Goal: Information Seeking & Learning: Learn about a topic

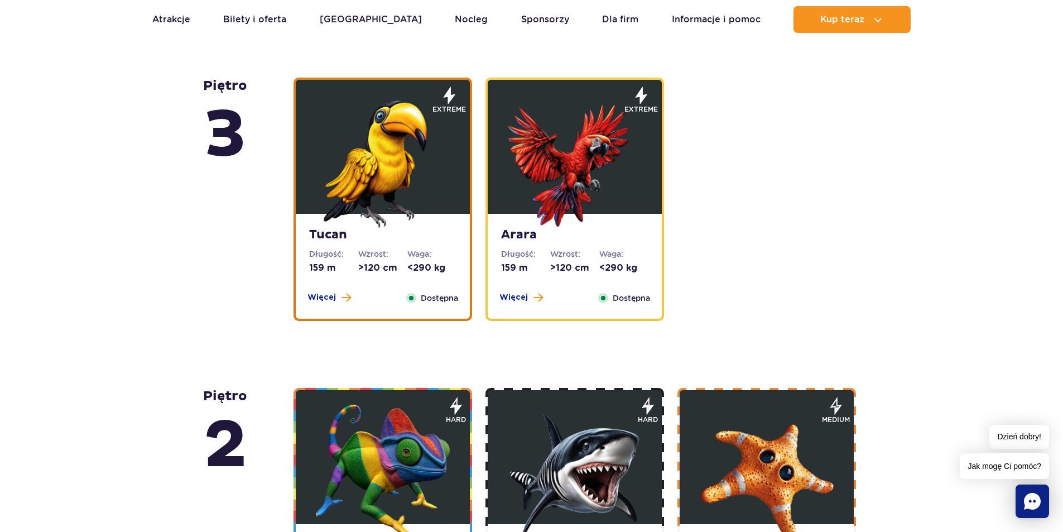
scroll to position [119, 0]
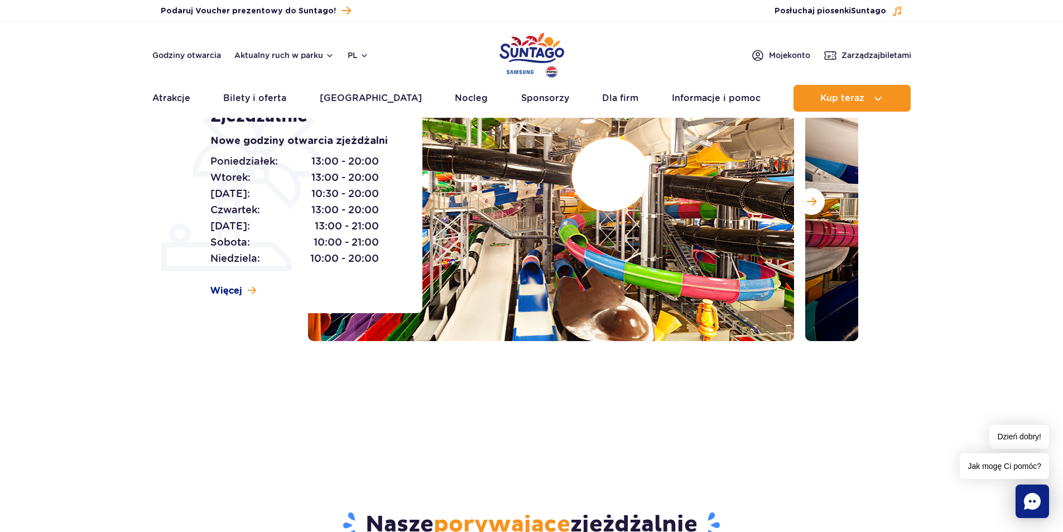
drag, startPoint x: 817, startPoint y: 345, endPoint x: 648, endPoint y: 128, distance: 274.7
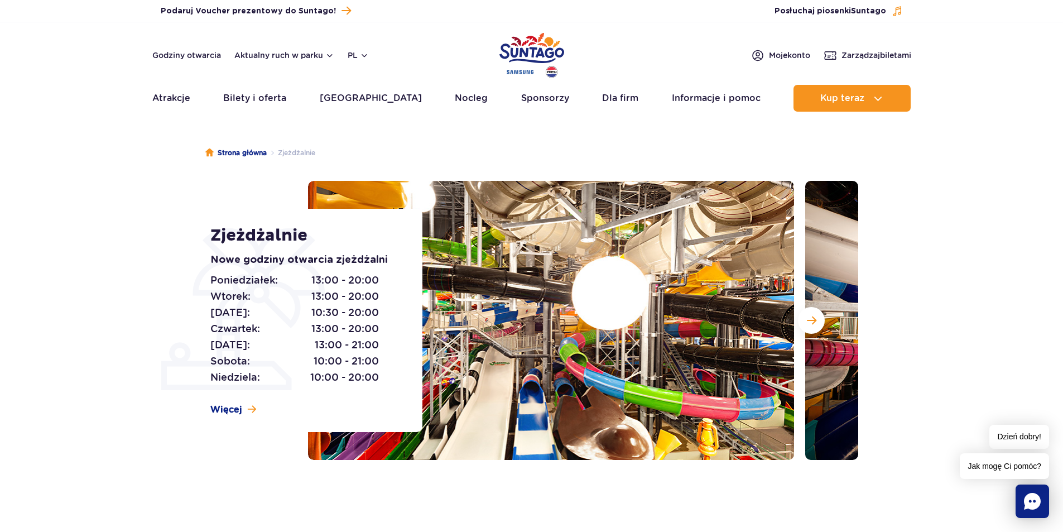
click at [386, 108] on ul "Aktualny ruch w parku Atrakcje Zjeżdżalnie Aster Rainbow Narval Więcej Baseny B…" at bounding box center [531, 98] width 759 height 27
click at [374, 99] on link "[GEOGRAPHIC_DATA]" at bounding box center [371, 98] width 102 height 27
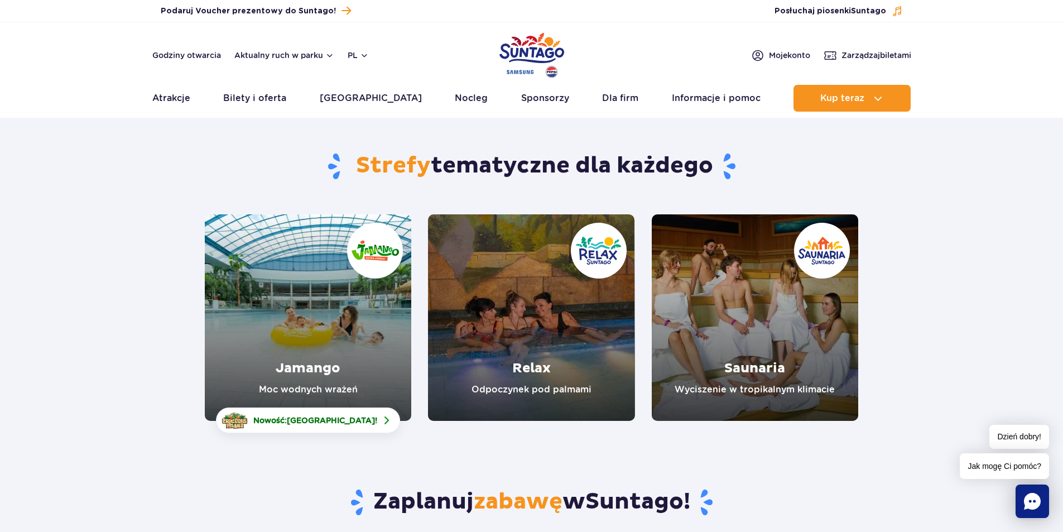
click at [146, 94] on header "Godziny otwarcia Aktualny ruch w parku pl PL EN UA Moje konto Zarządzaj biletam…" at bounding box center [531, 69] width 1063 height 95
click at [155, 94] on link "Atrakcje" at bounding box center [171, 98] width 38 height 27
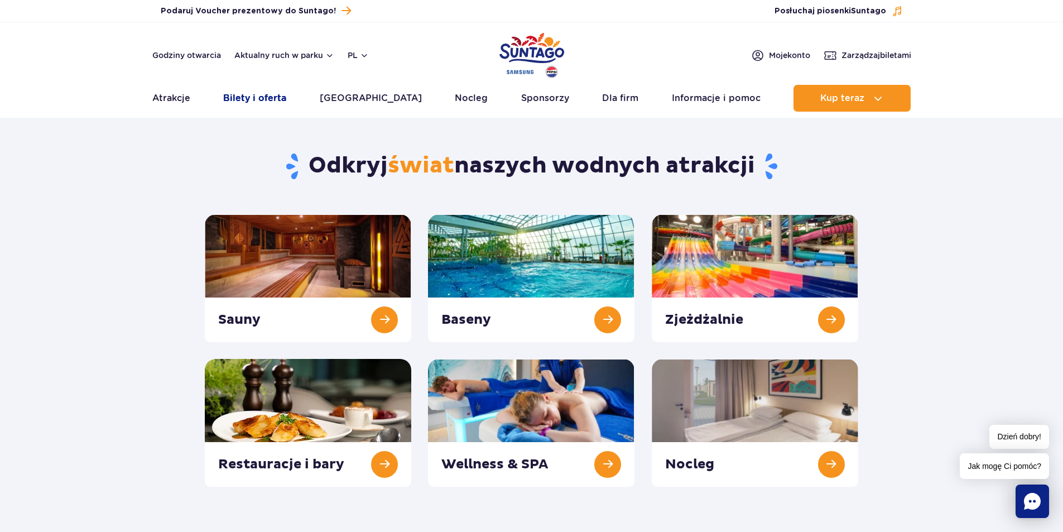
click at [267, 98] on link "Bilety i oferta" at bounding box center [254, 98] width 63 height 27
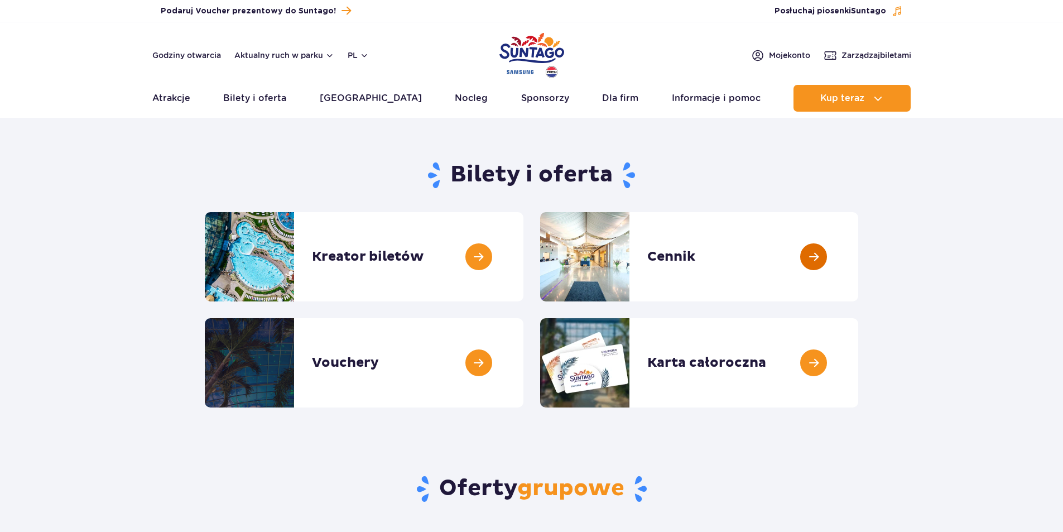
click at [858, 242] on link at bounding box center [858, 256] width 0 height 89
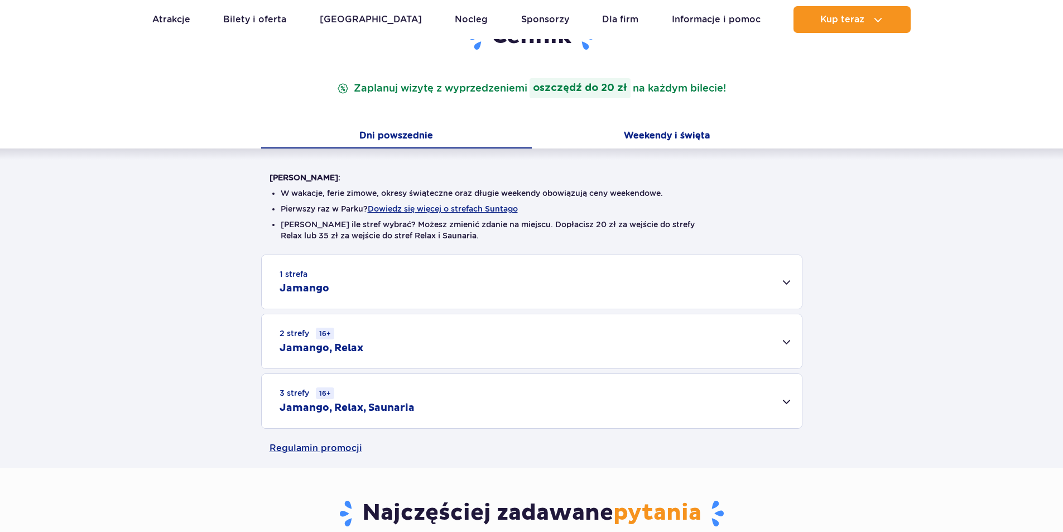
scroll to position [56, 0]
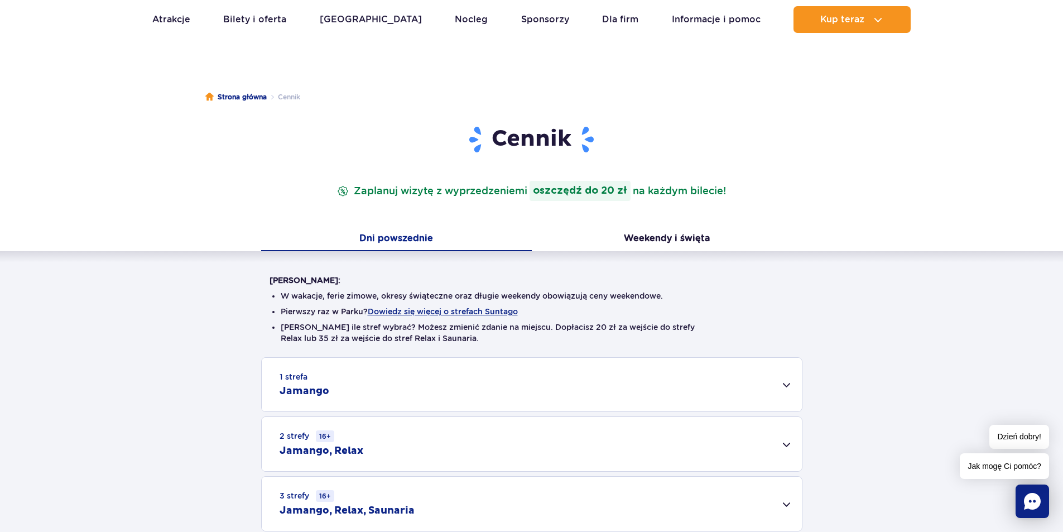
drag, startPoint x: 729, startPoint y: 185, endPoint x: 328, endPoint y: 189, distance: 401.1
click at [328, 189] on header "Cennik Zaplanuj wizytę z wyprzedzeniem i oszczędź do 20 zł na każdym bilecie!" at bounding box center [531, 163] width 524 height 76
click at [699, 181] on p "Zaplanuj wizytę z wyprzedzeniem i oszczędź do 20 zł na każdym bilecie!" at bounding box center [531, 191] width 393 height 20
drag, startPoint x: 735, startPoint y: 185, endPoint x: 488, endPoint y: 191, distance: 247.2
click at [350, 188] on header "Cennik Zaplanuj wizytę z wyprzedzeniem i oszczędź do 20 zł na każdym bilecie!" at bounding box center [531, 163] width 524 height 76
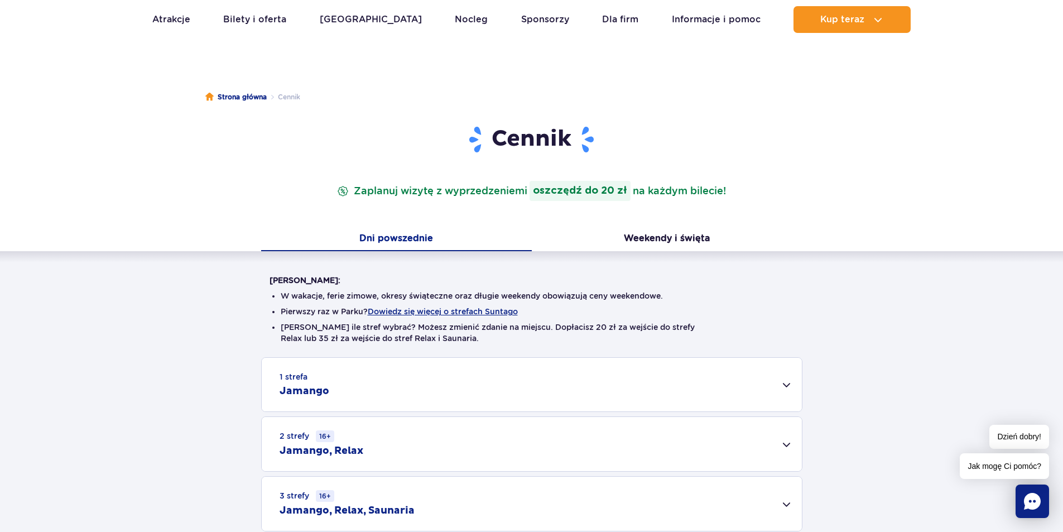
click at [653, 172] on header "Cennik Zaplanuj wizytę z wyprzedzeniem i oszczędź do 20 zł na każdym bilecie!" at bounding box center [531, 163] width 524 height 76
drag, startPoint x: 629, startPoint y: 186, endPoint x: 568, endPoint y: 183, distance: 60.9
click at [568, 183] on strong "oszczędź do 20 zł" at bounding box center [579, 191] width 101 height 20
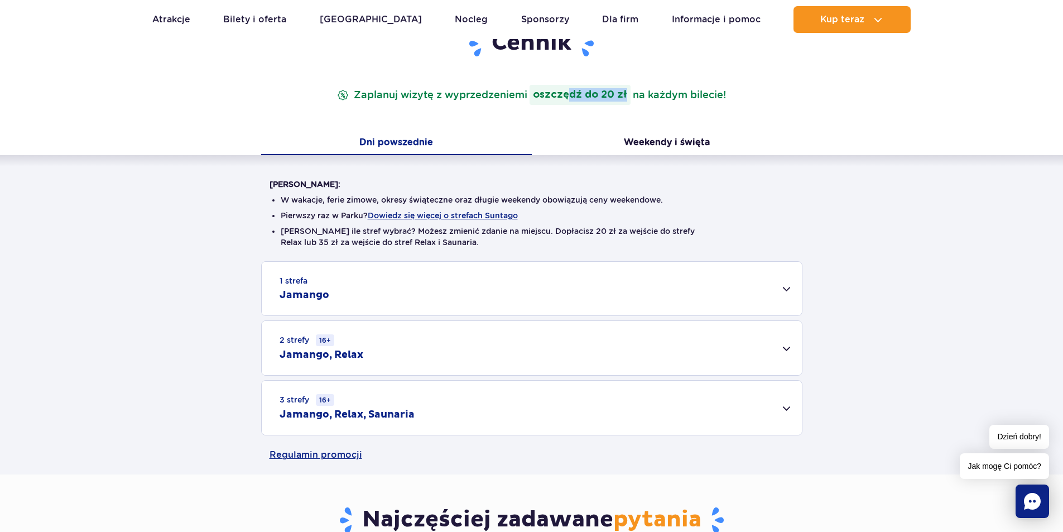
scroll to position [167, 0]
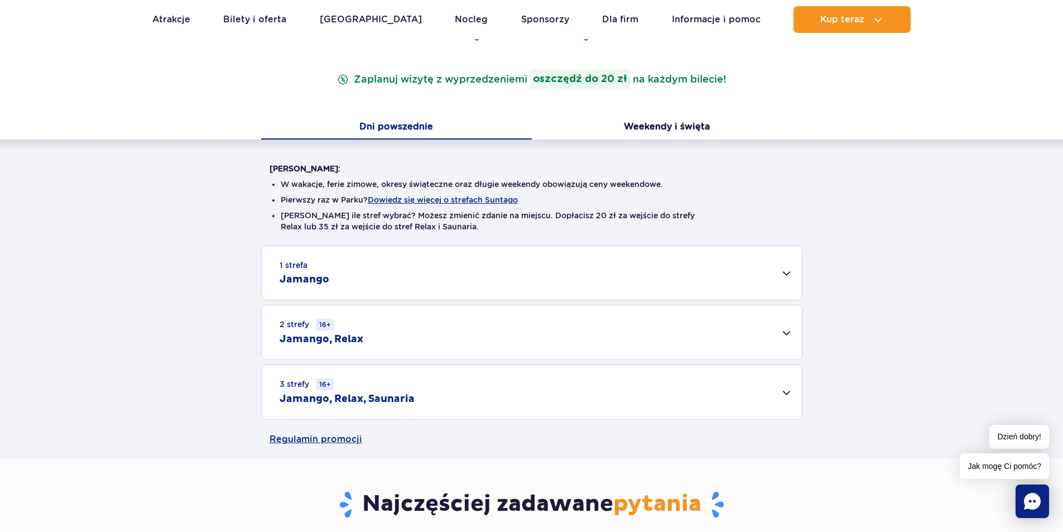
click at [759, 375] on div "3 strefy 16+ Jamango, Relax, Saunaria" at bounding box center [532, 392] width 540 height 54
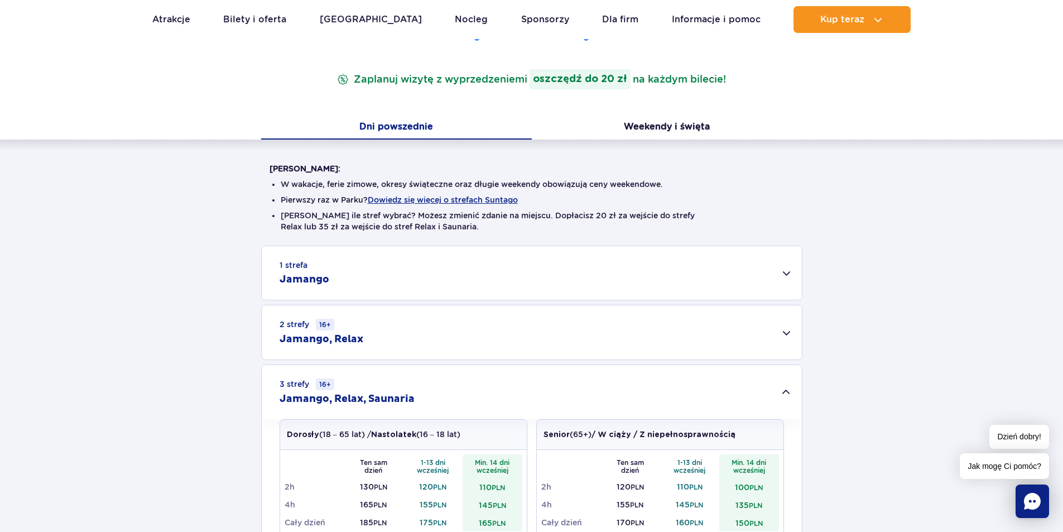
click at [649, 378] on div "3 strefy 16+ Jamango, Relax, Saunaria" at bounding box center [532, 392] width 540 height 54
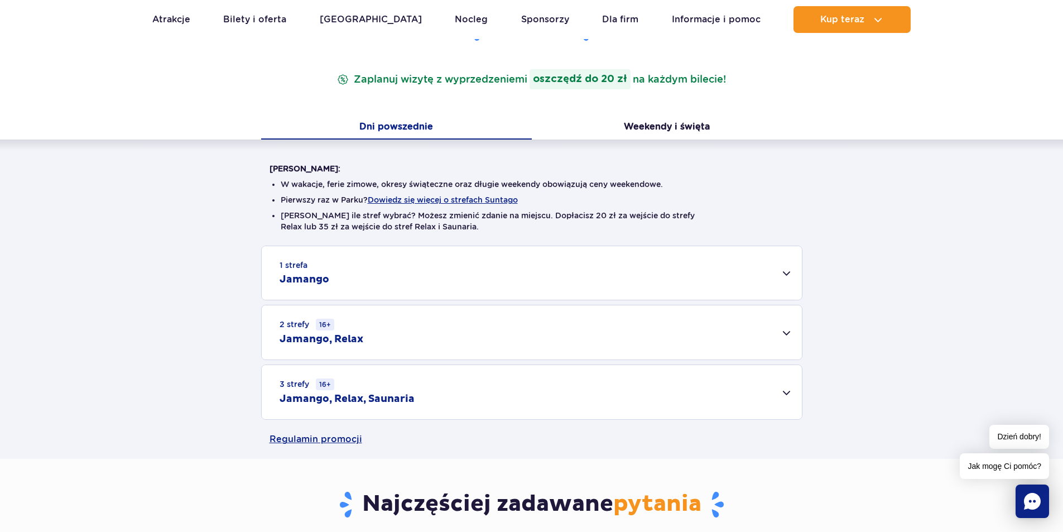
click at [742, 269] on div "1 strefa Jamango" at bounding box center [532, 273] width 540 height 54
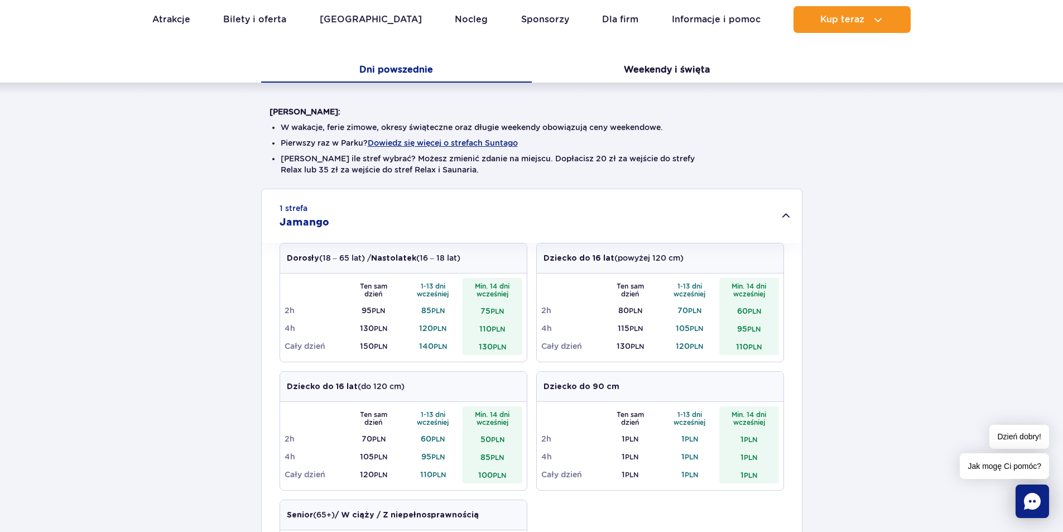
scroll to position [279, 0]
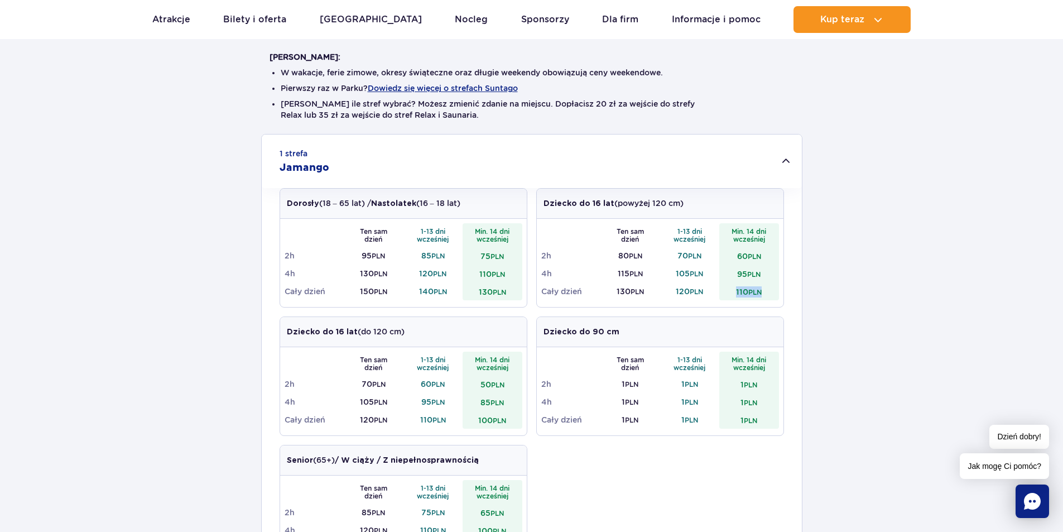
drag, startPoint x: 769, startPoint y: 292, endPoint x: 723, endPoint y: 292, distance: 45.2
click at [723, 292] on td "110 PLN" at bounding box center [749, 291] width 60 height 18
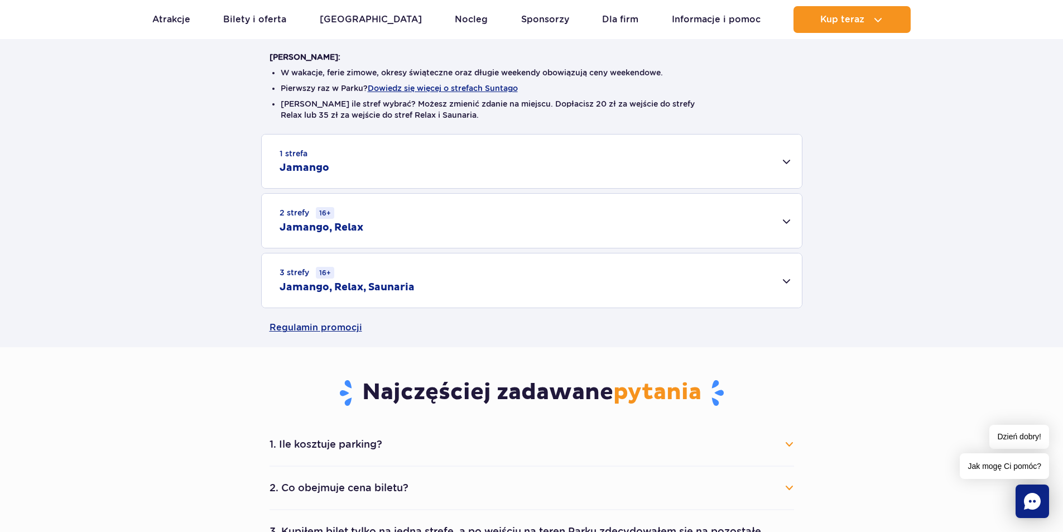
click at [759, 172] on div "1 strefa Jamango" at bounding box center [532, 161] width 540 height 54
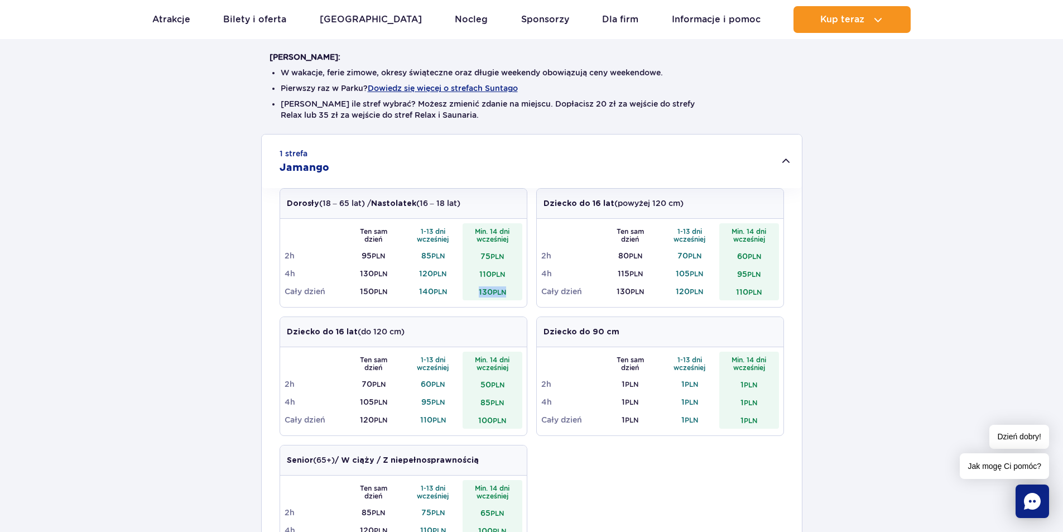
drag, startPoint x: 510, startPoint y: 290, endPoint x: 476, endPoint y: 292, distance: 33.5
click at [476, 292] on td "130 PLN" at bounding box center [492, 291] width 60 height 18
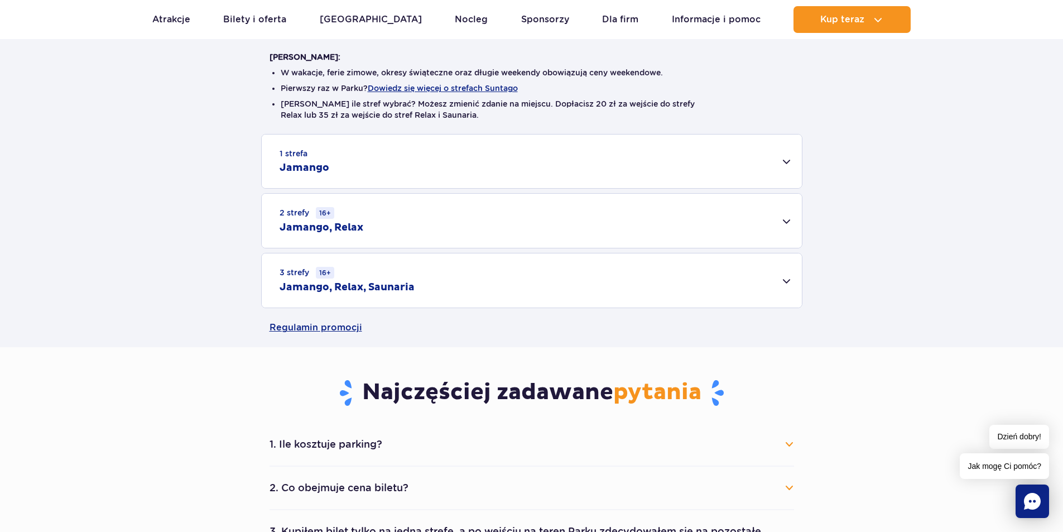
click at [542, 152] on div "1 strefa Jamango" at bounding box center [532, 161] width 540 height 54
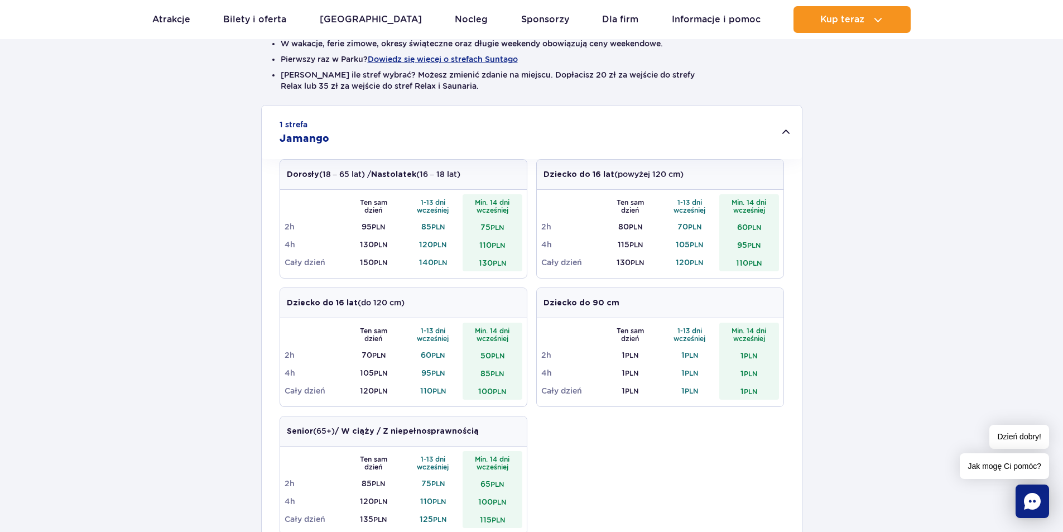
scroll to position [335, 0]
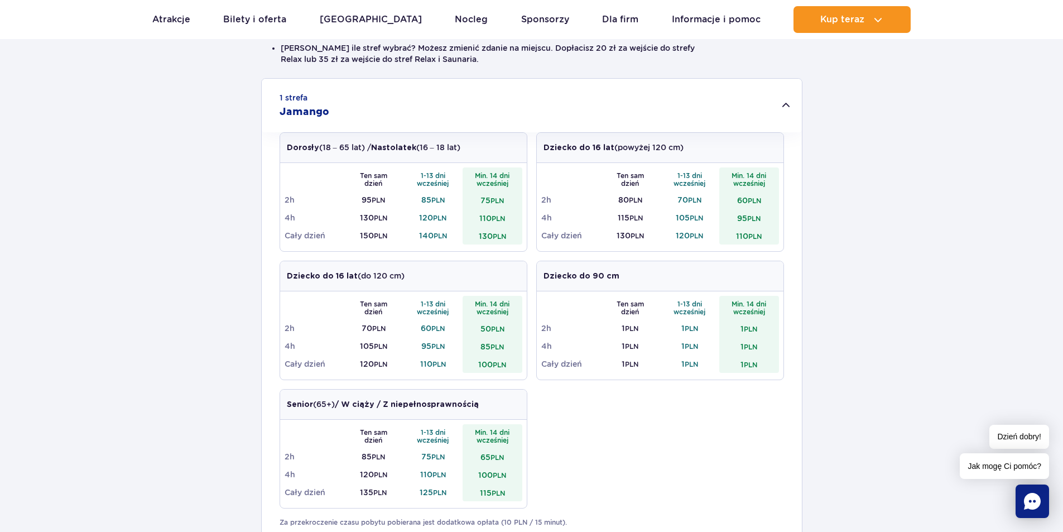
click at [379, 279] on p "Dziecko do 16 lat (do 120 cm)" at bounding box center [346, 276] width 118 height 12
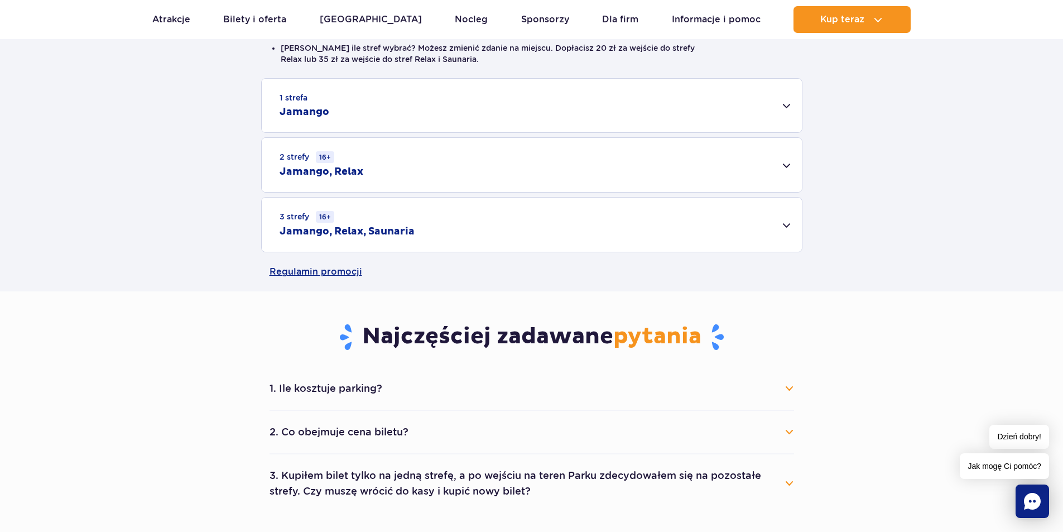
drag, startPoint x: 651, startPoint y: 94, endPoint x: 639, endPoint y: 94, distance: 12.3
click at [649, 94] on div "1 strefa Jamango" at bounding box center [532, 106] width 540 height 54
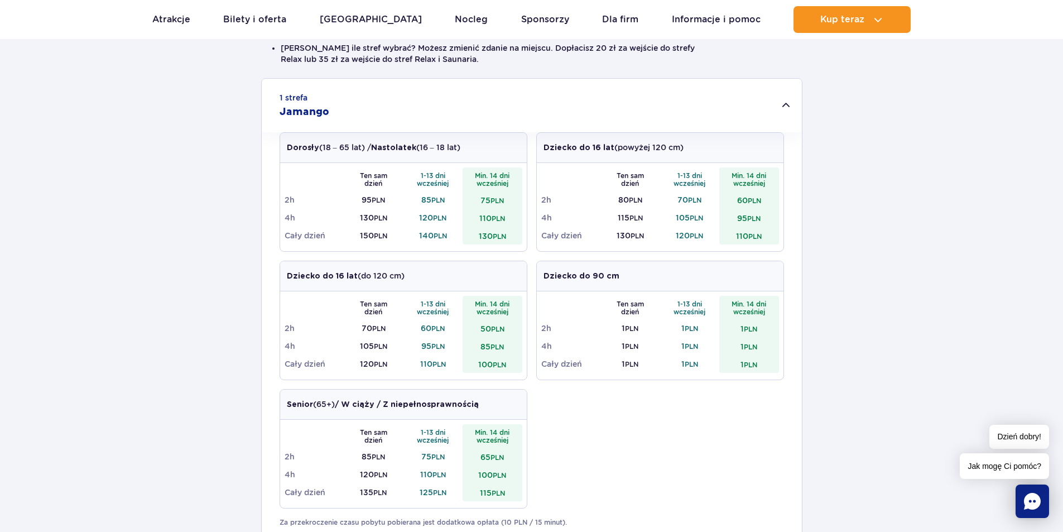
click at [510, 128] on div "1 strefa Jamango" at bounding box center [532, 106] width 540 height 54
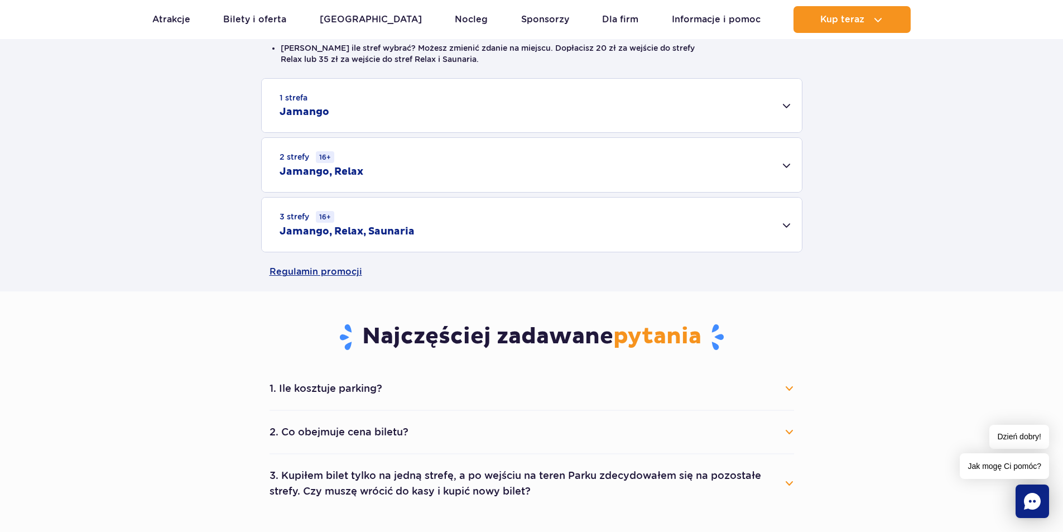
click at [567, 223] on div "3 strefy 16+ Jamango, Relax, Saunaria" at bounding box center [532, 224] width 540 height 54
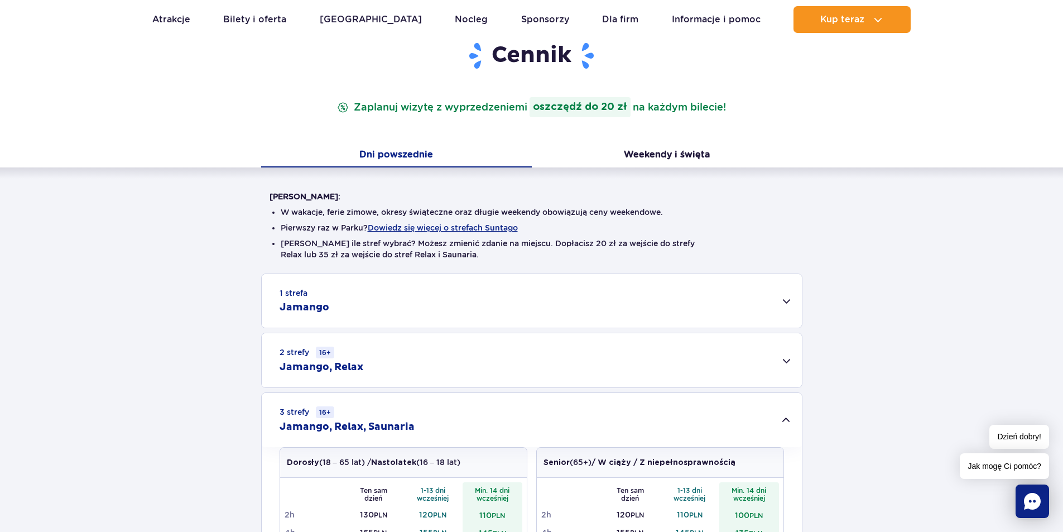
scroll to position [56, 0]
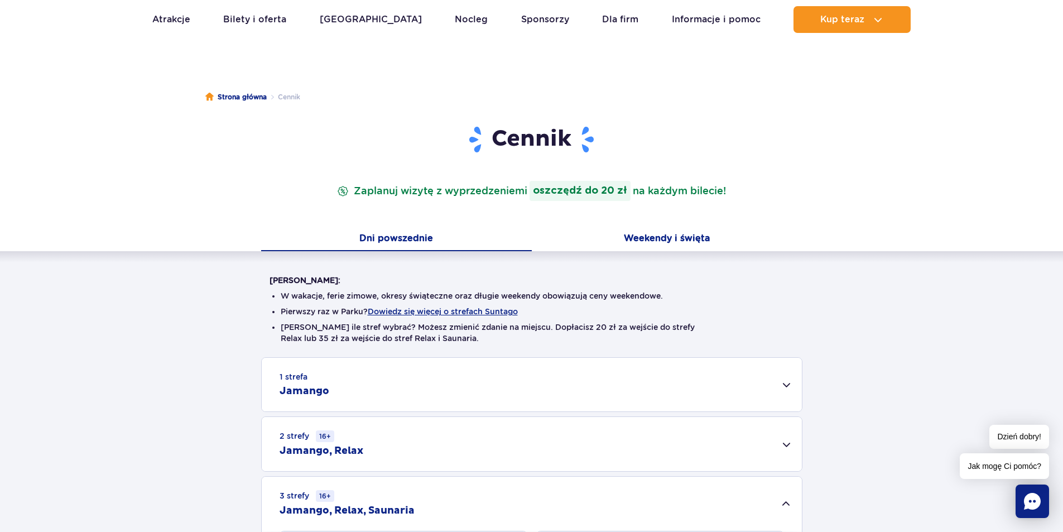
click at [631, 243] on button "Weekendy i święta" at bounding box center [667, 239] width 271 height 23
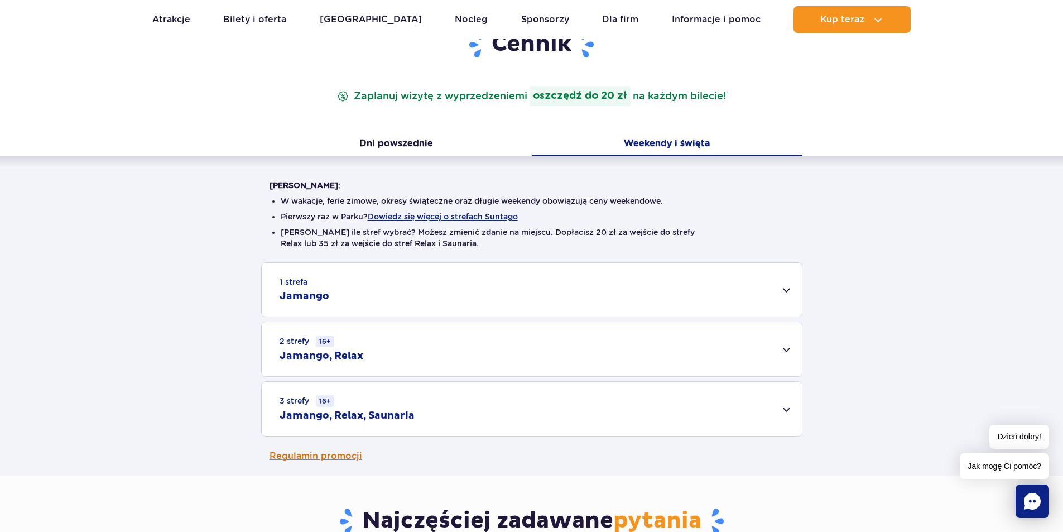
scroll to position [279, 0]
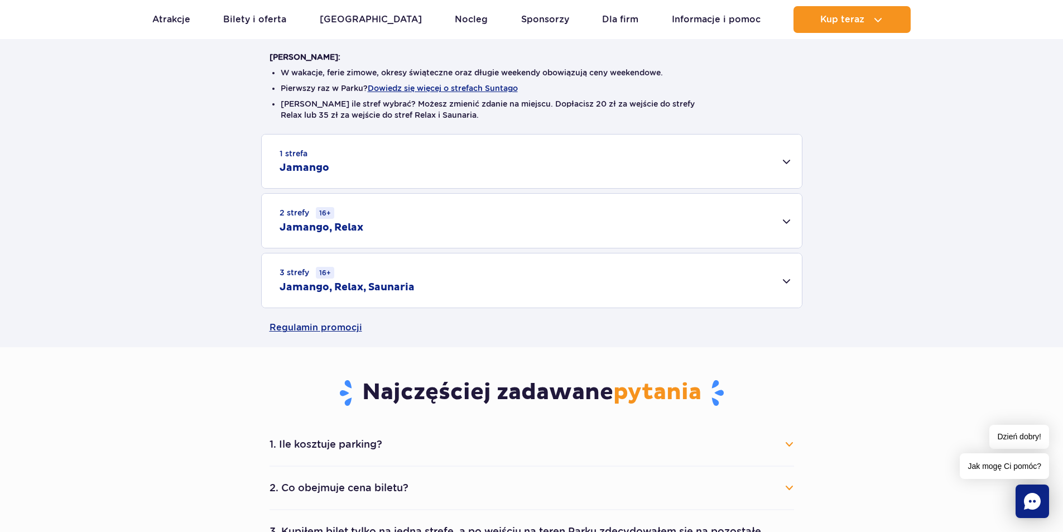
click at [503, 276] on div "3 strefy 16+ Jamango, Relax, Saunaria" at bounding box center [532, 280] width 540 height 54
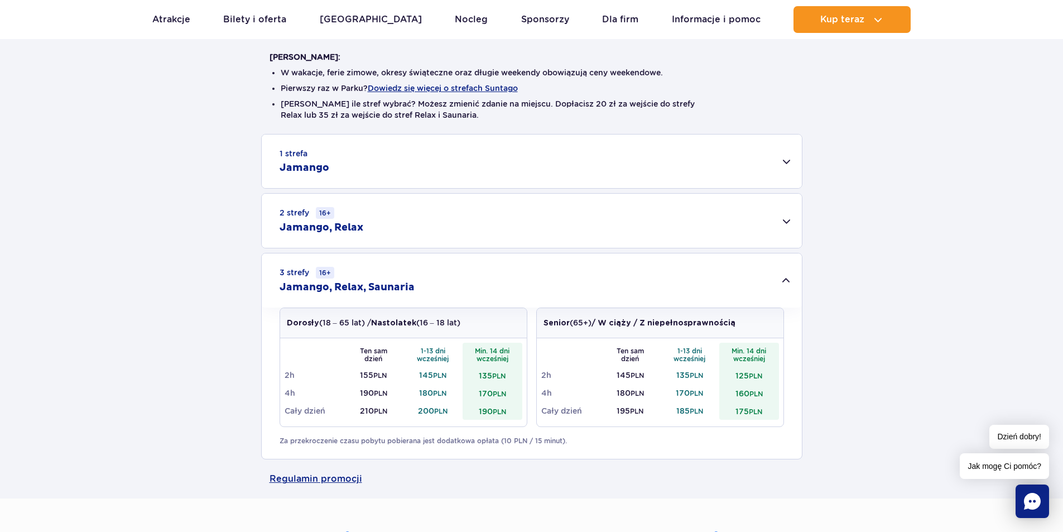
click at [524, 152] on div "1 strefa Jamango" at bounding box center [532, 161] width 540 height 54
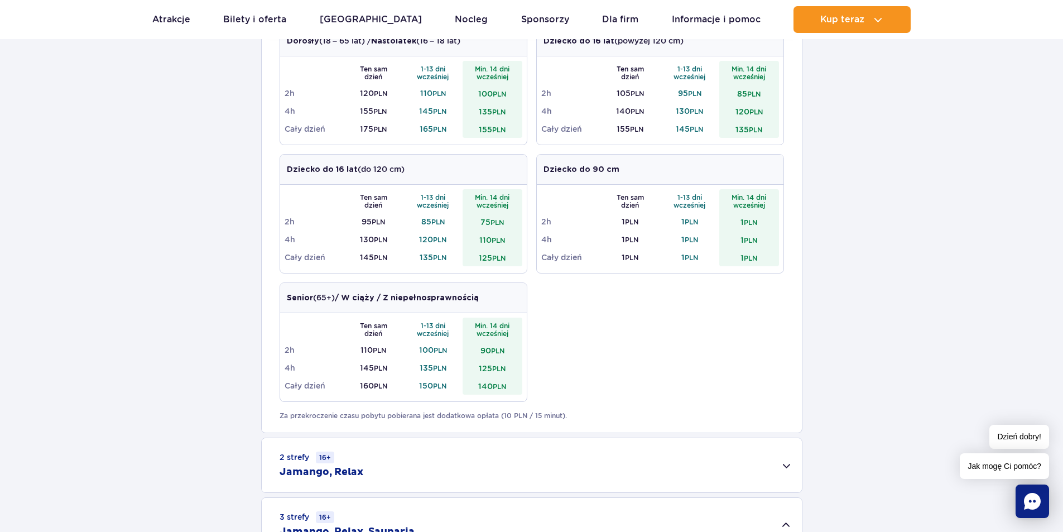
scroll to position [335, 0]
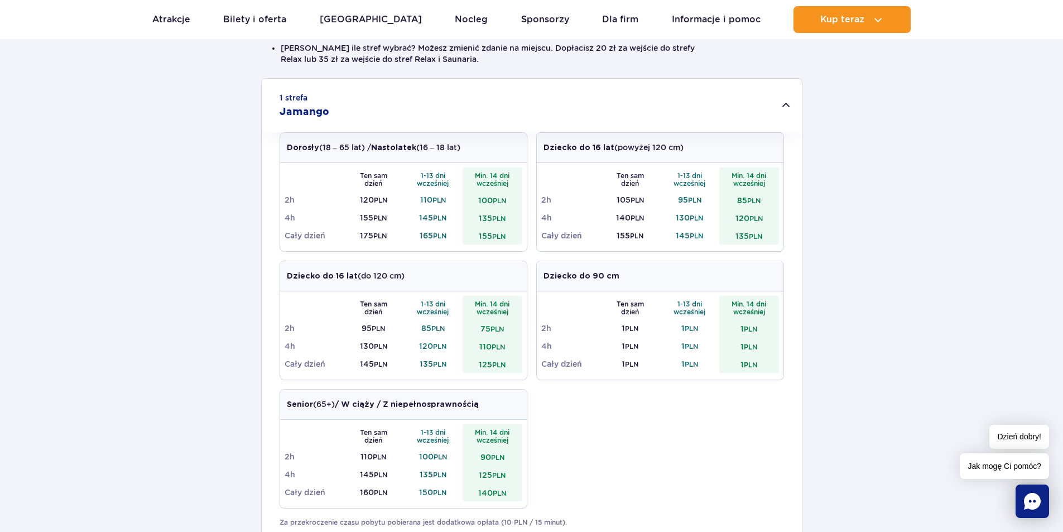
click at [523, 113] on div "1 strefa Jamango" at bounding box center [532, 106] width 540 height 54
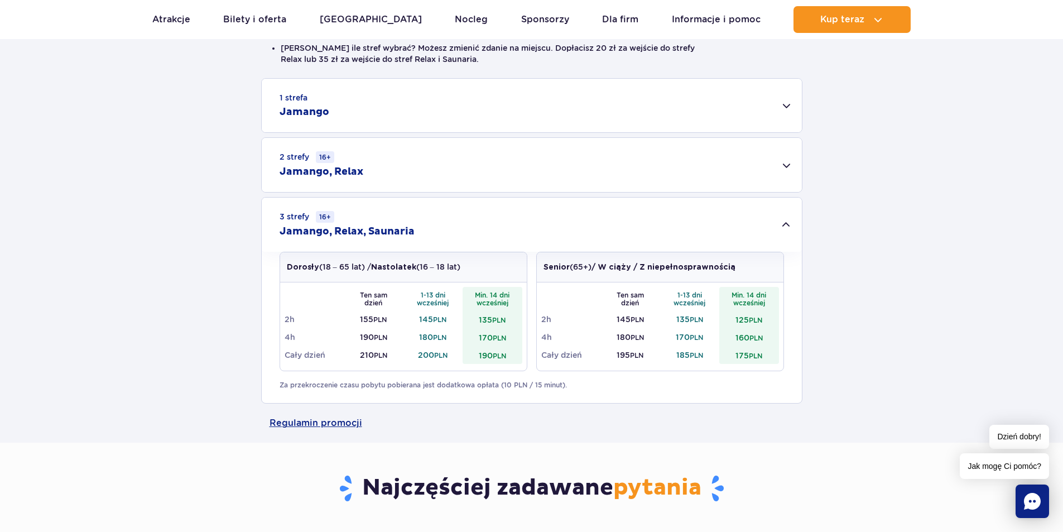
click at [409, 158] on div "2 strefy 16+ Jamango, Relax" at bounding box center [532, 165] width 540 height 54
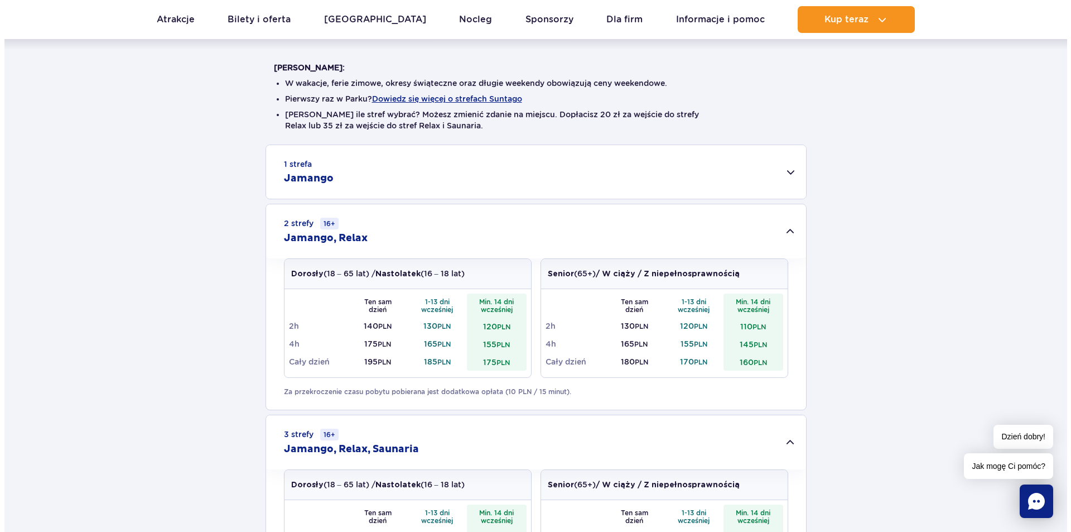
scroll to position [167, 0]
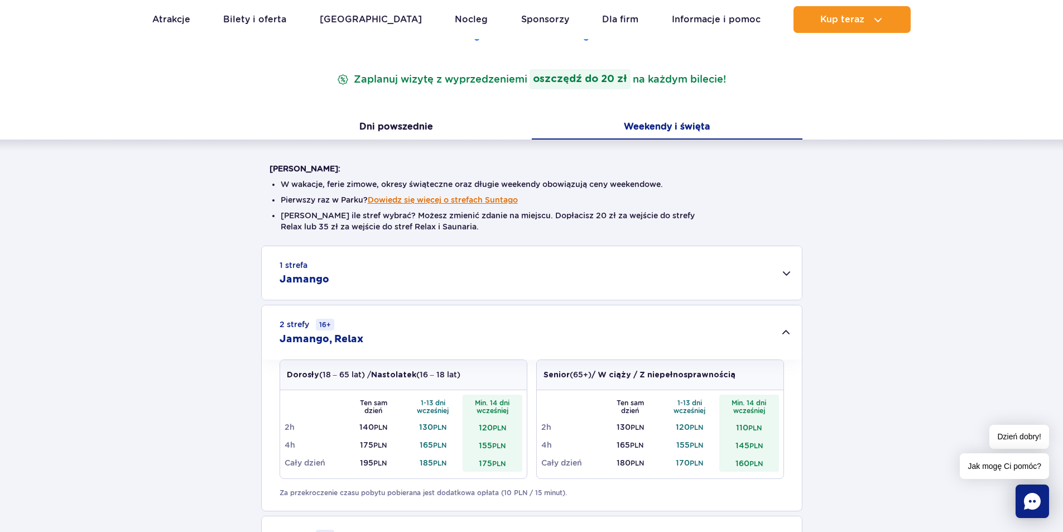
click at [426, 197] on button "Dowiedz się więcej o strefach Suntago" at bounding box center [443, 199] width 150 height 9
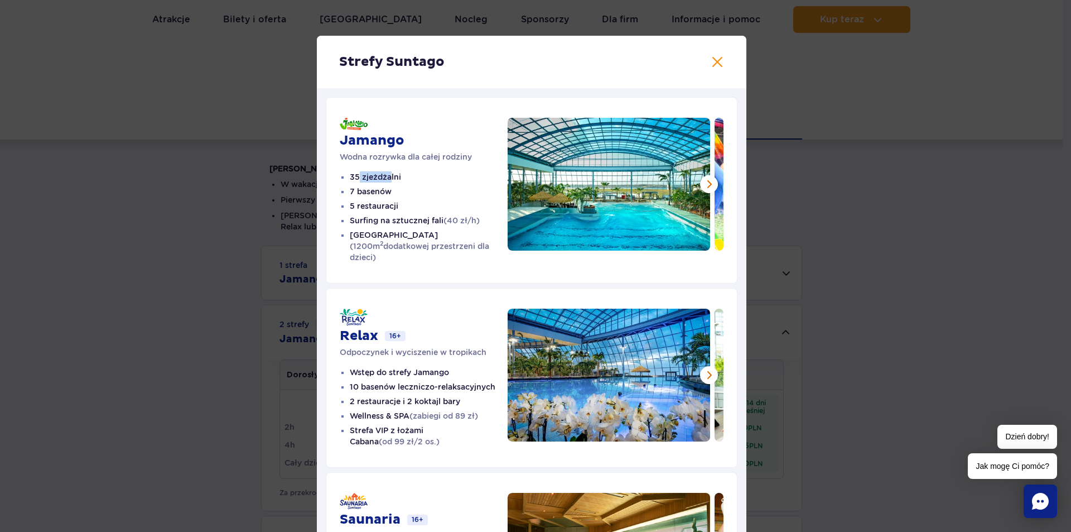
drag, startPoint x: 363, startPoint y: 174, endPoint x: 387, endPoint y: 173, distance: 24.0
click at [387, 172] on li "35 zjeżdżalni" at bounding box center [429, 176] width 158 height 11
drag, startPoint x: 372, startPoint y: 192, endPoint x: 378, endPoint y: 198, distance: 8.3
click at [383, 194] on ul "35 zjeżdżalni 7 basenów 5 restauracji Surfing na sztucznej fali (40 zł/h) Croco…" at bounding box center [424, 216] width 168 height 91
drag, startPoint x: 348, startPoint y: 208, endPoint x: 375, endPoint y: 206, distance: 27.4
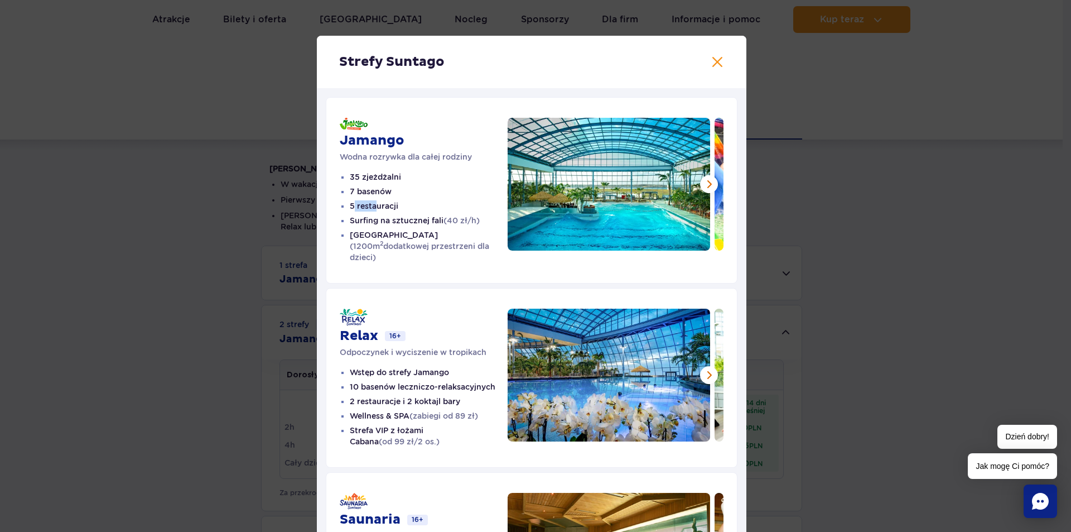
click at [374, 206] on li "5 restauracji" at bounding box center [429, 205] width 158 height 11
drag, startPoint x: 480, startPoint y: 219, endPoint x: 424, endPoint y: 235, distance: 57.5
click at [435, 223] on li "Surfing na sztucznej fali (40 zł/h)" at bounding box center [429, 220] width 158 height 11
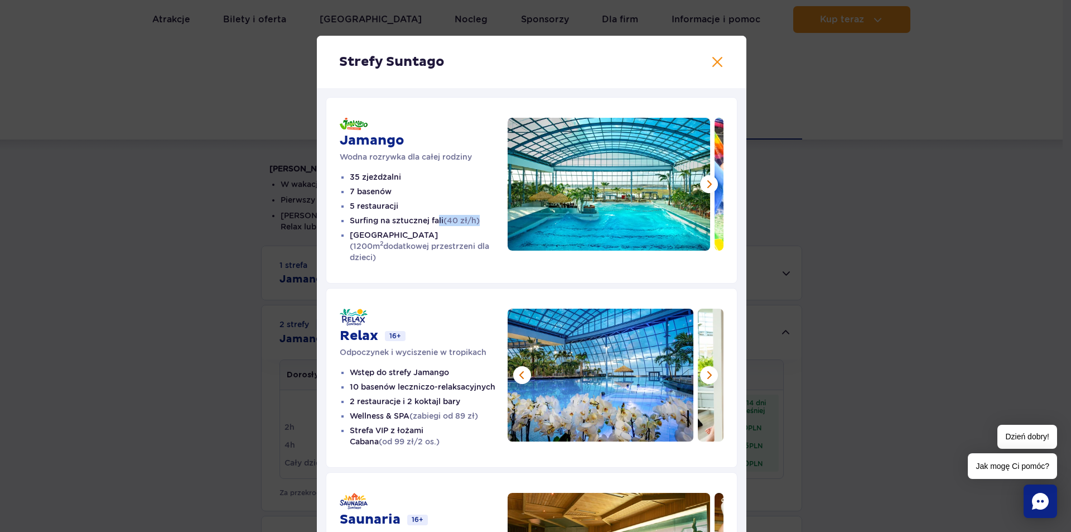
click at [481, 375] on article "Relax 16+ Odpoczynek i wyciszenie w tropikach Wstęp do strefy Jamango 10 basenó…" at bounding box center [532, 378] width 412 height 180
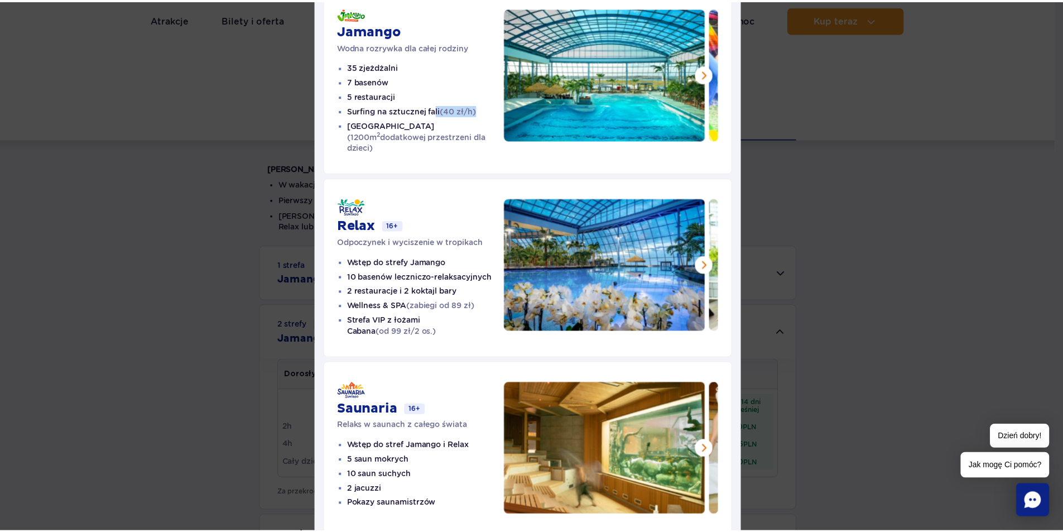
scroll to position [112, 0]
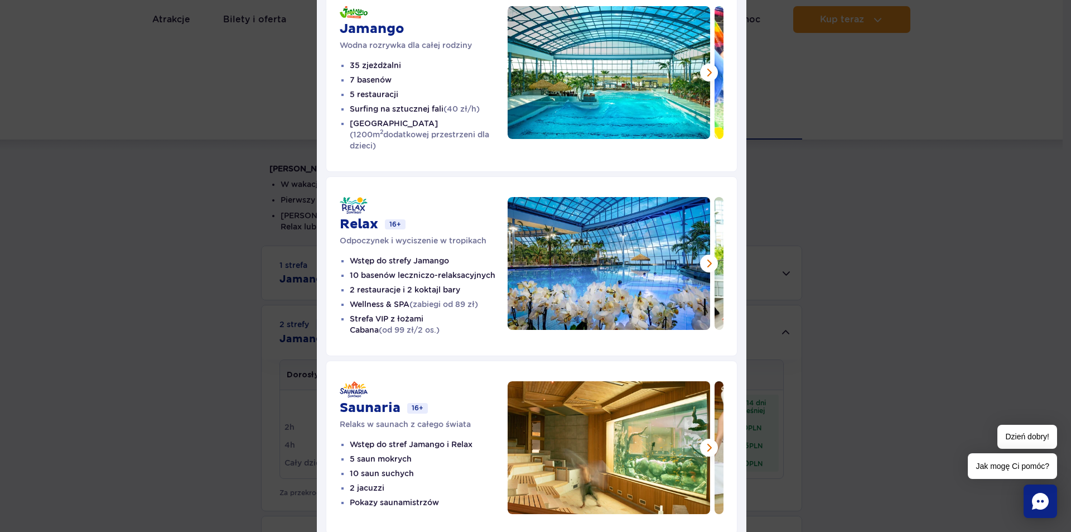
click at [831, 201] on div "Strefy Suntago Jamango Wodna rozrywka dla całej rodziny 35 zjeżdżalni 7 basenów…" at bounding box center [531, 233] width 1063 height 691
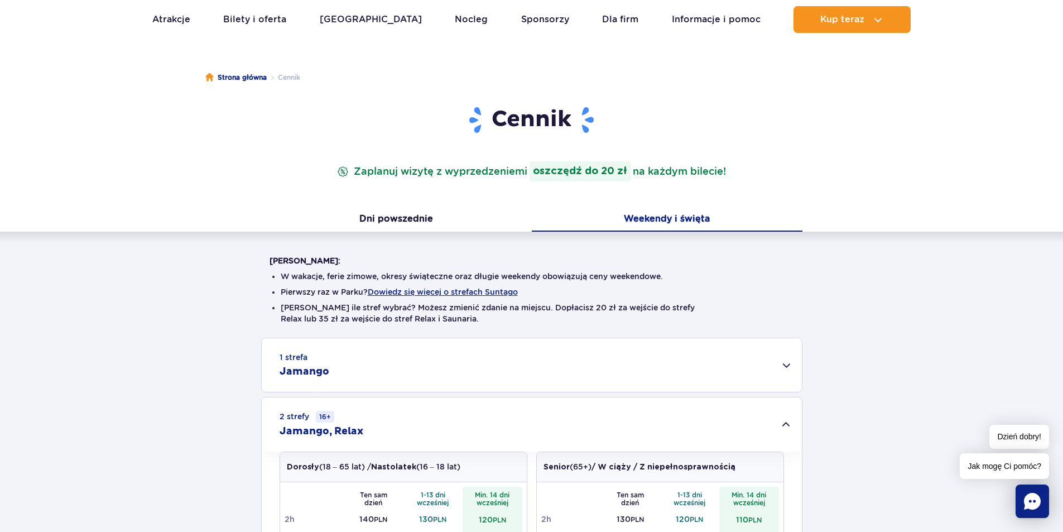
scroll to position [0, 0]
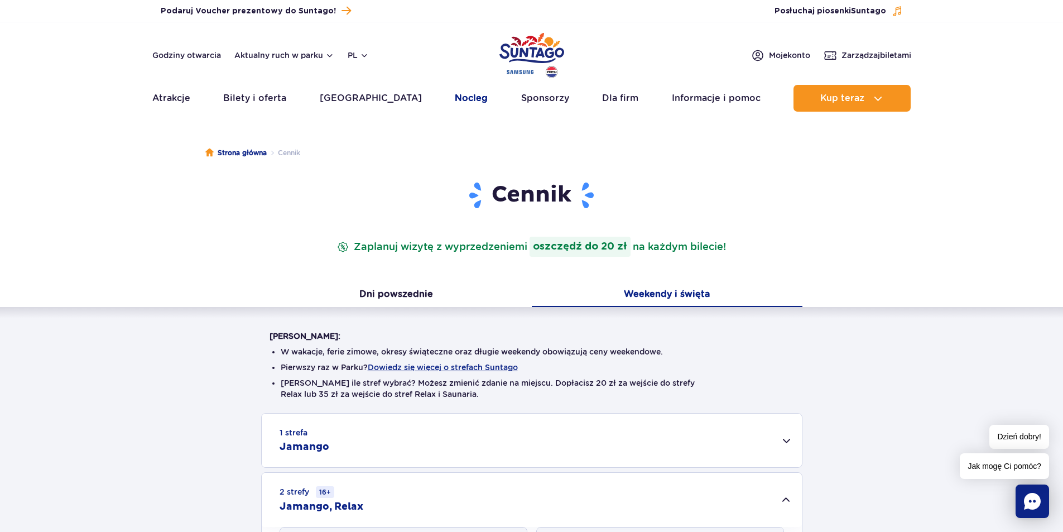
click at [455, 97] on link "Nocleg" at bounding box center [471, 98] width 33 height 27
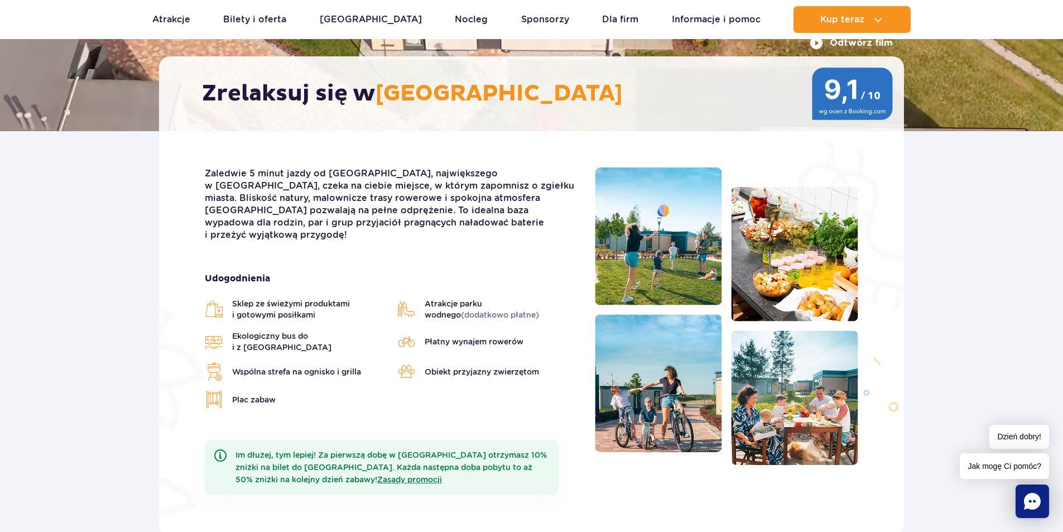
scroll to position [56, 0]
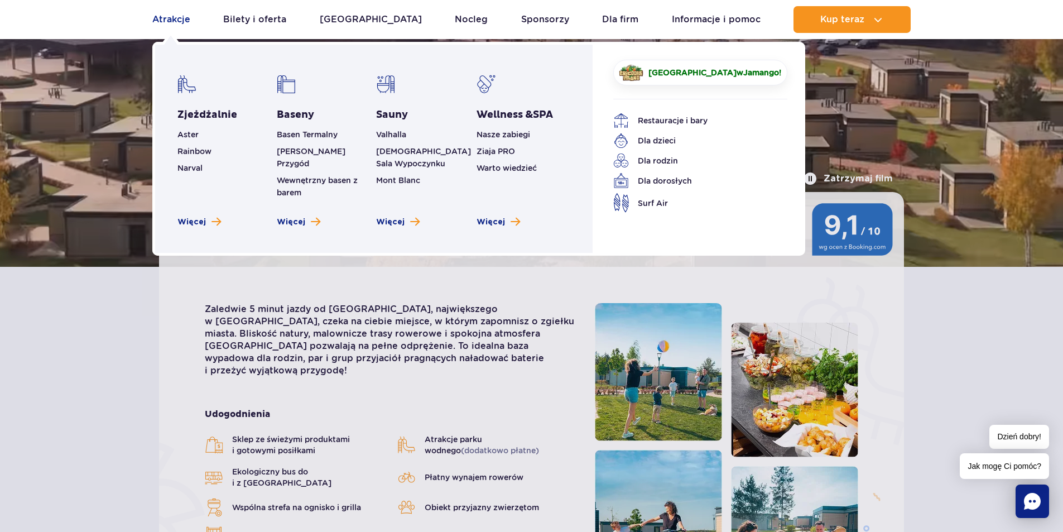
click at [161, 16] on link "Atrakcje" at bounding box center [171, 19] width 38 height 27
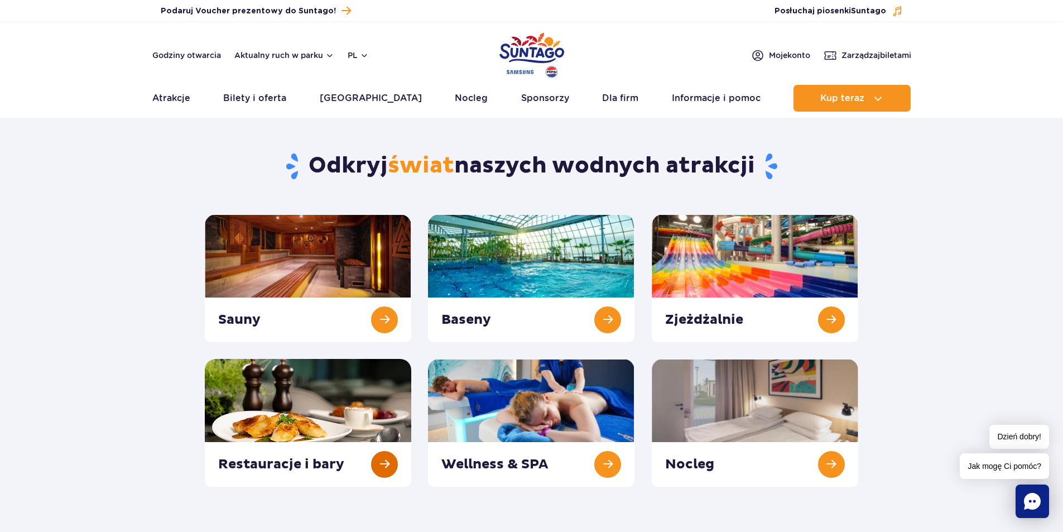
drag, startPoint x: 380, startPoint y: 452, endPoint x: 387, endPoint y: 451, distance: 7.3
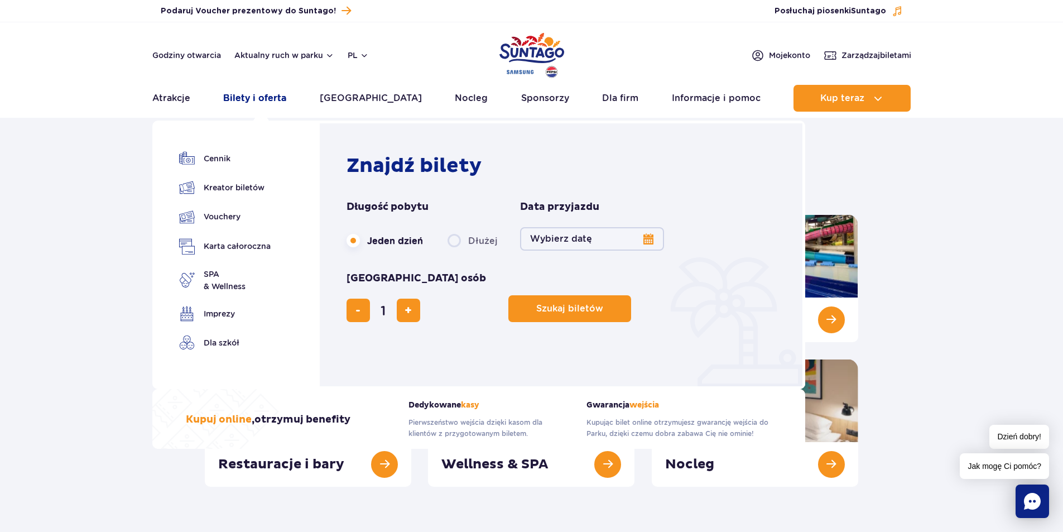
click at [271, 98] on link "Bilety i oferta" at bounding box center [254, 98] width 63 height 27
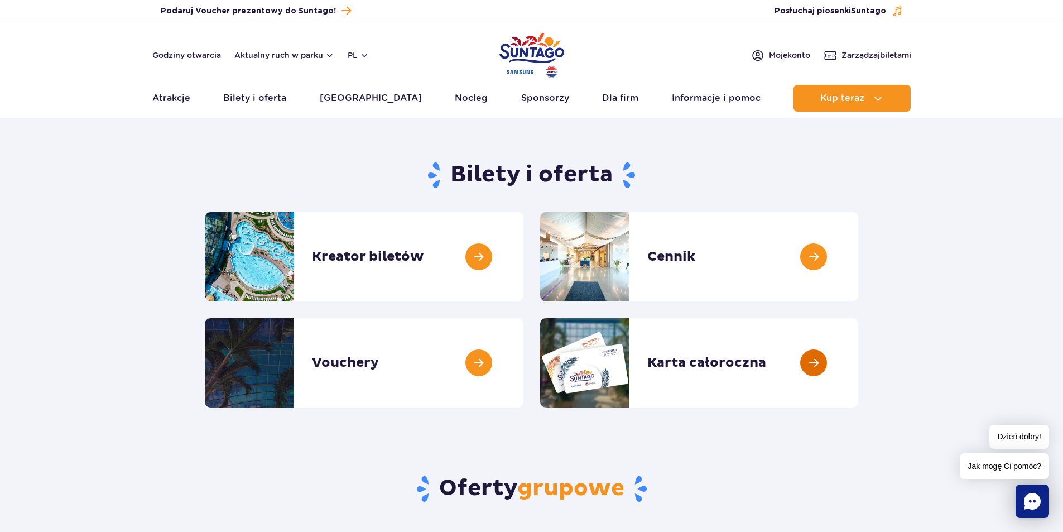
click at [858, 375] on link at bounding box center [858, 362] width 0 height 89
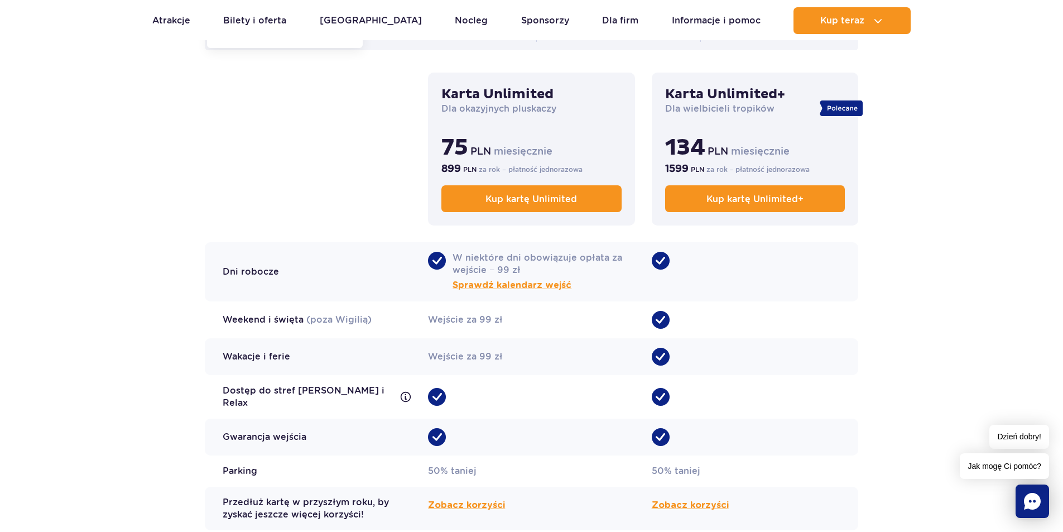
scroll to position [892, 0]
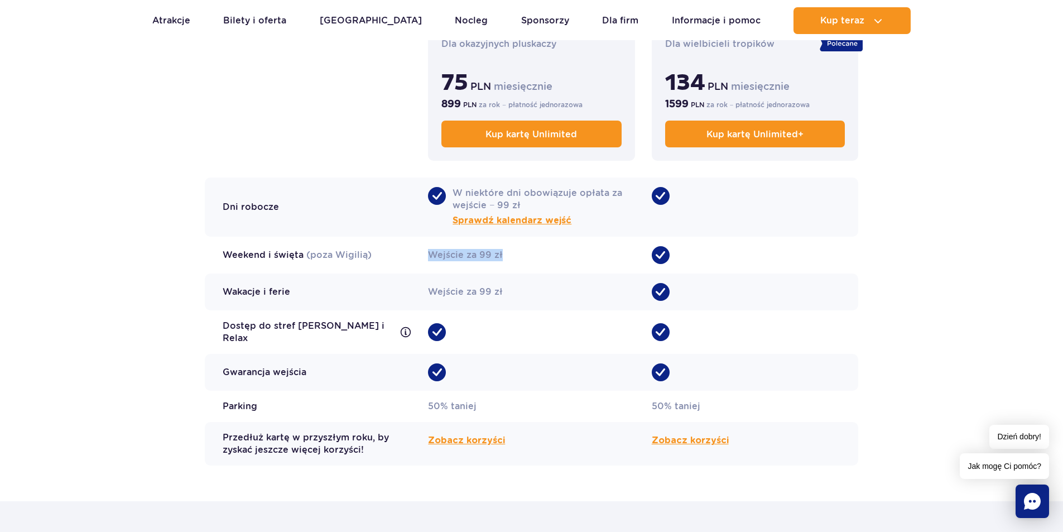
drag, startPoint x: 520, startPoint y: 252, endPoint x: 426, endPoint y: 254, distance: 93.7
click at [426, 254] on div "Weekend i święta (poza Wigilią) Wejście za 99 zł •" at bounding box center [531, 255] width 653 height 37
drag, startPoint x: 523, startPoint y: 298, endPoint x: 425, endPoint y: 292, distance: 97.8
click at [429, 292] on div "Wejście za 99 zł" at bounding box center [531, 291] width 206 height 37
click at [87, 328] on section "Wybierz kartę dla siebie Dorosły Dziecko do 16 lat Dziecko do 120cm Osoba z ulg…" at bounding box center [531, 188] width 1063 height 625
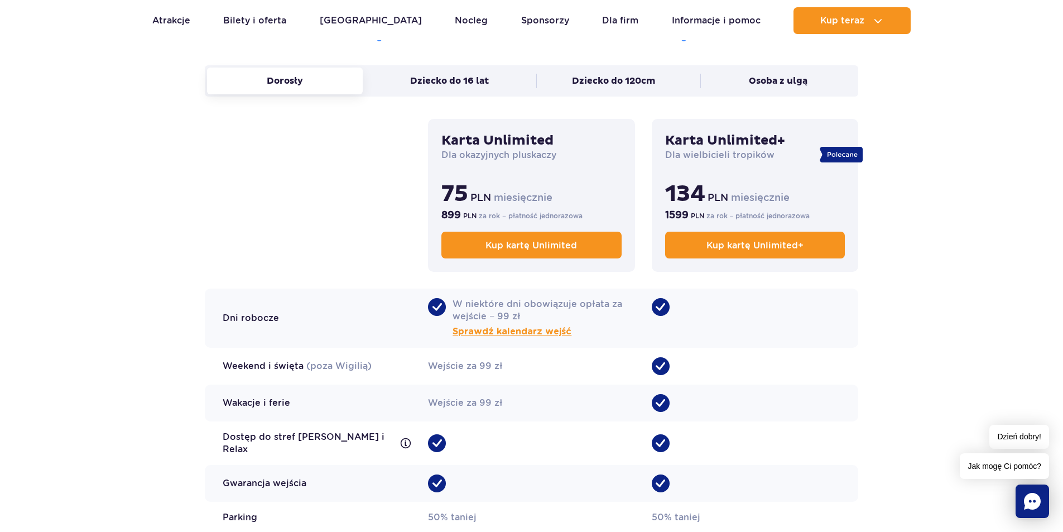
scroll to position [781, 0]
drag, startPoint x: 570, startPoint y: 195, endPoint x: 482, endPoint y: 208, distance: 88.0
click at [482, 208] on p "75 PLN miesięcznie" at bounding box center [531, 195] width 180 height 28
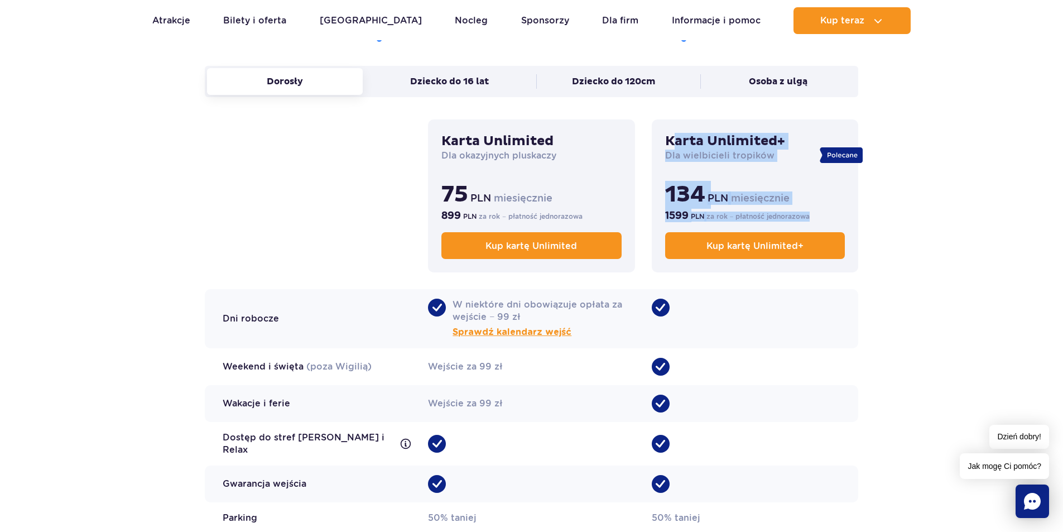
drag, startPoint x: 846, startPoint y: 213, endPoint x: 677, endPoint y: 174, distance: 173.3
click at [678, 137] on div "Karta Unlimited+ Dla wielbicieli tropików 134 PLN miesięcznie 1599 PLN za rok −…" at bounding box center [754, 195] width 206 height 153
click at [799, 197] on p "134 PLN miesięcznie" at bounding box center [755, 195] width 180 height 28
drag, startPoint x: 800, startPoint y: 196, endPoint x: 660, endPoint y: 197, distance: 140.6
click at [660, 197] on div "Karta Unlimited+ Dla wielbicieli tropików 134 PLN miesięcznie 1599 PLN za rok −…" at bounding box center [754, 195] width 206 height 153
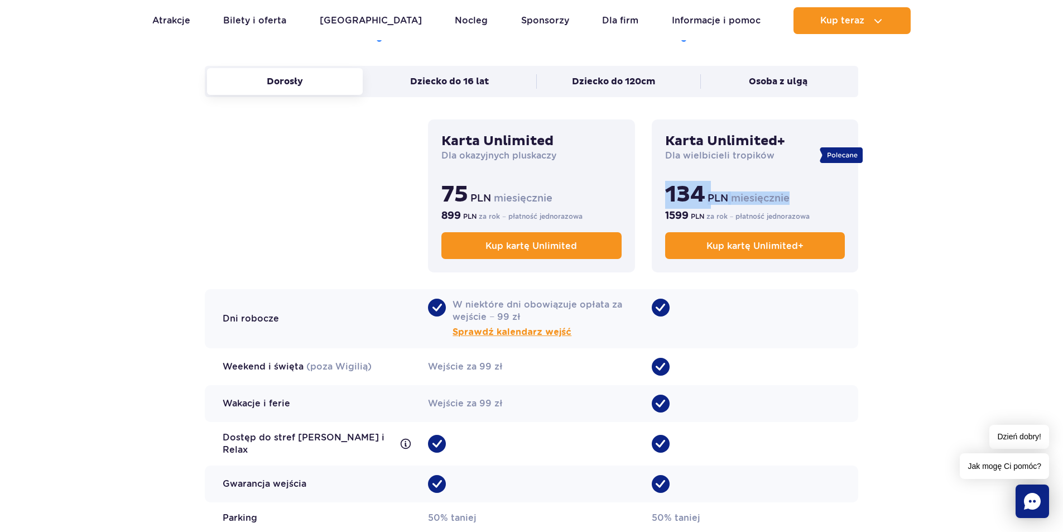
click at [774, 184] on p "134 PLN miesięcznie" at bounding box center [755, 195] width 180 height 28
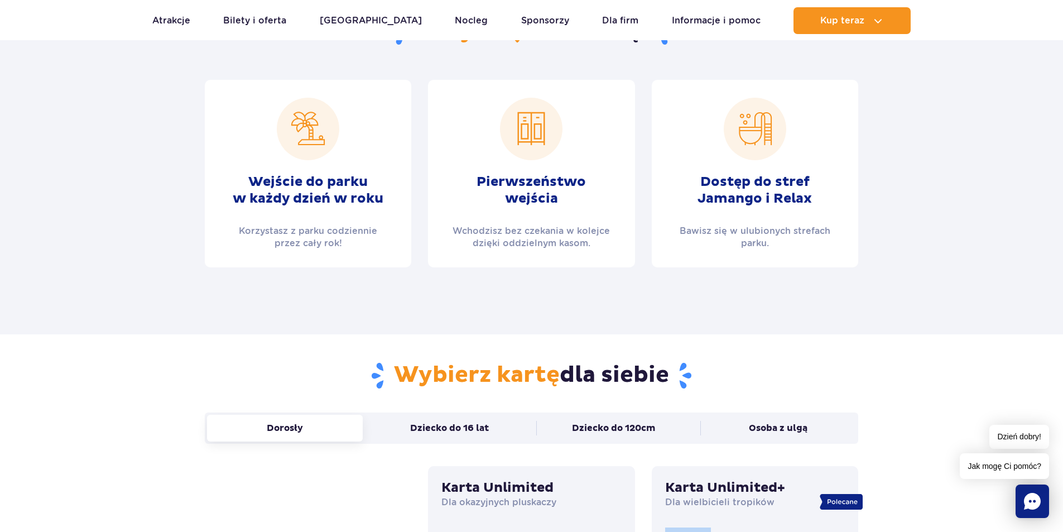
scroll to position [390, 0]
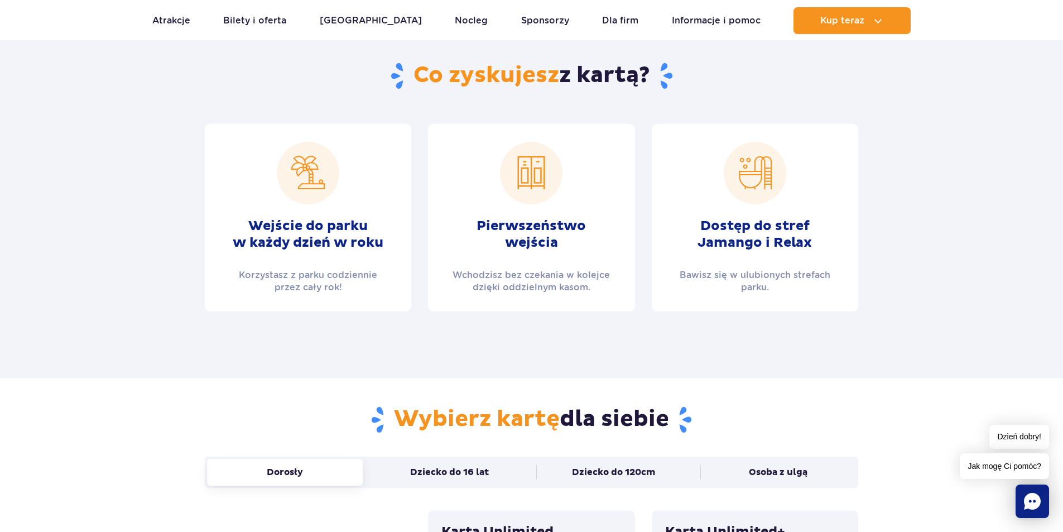
drag, startPoint x: 830, startPoint y: 248, endPoint x: 801, endPoint y: 237, distance: 31.1
click at [803, 237] on div "Dostęp do stref Jamango i Relax Bawisz się w ulubionych strefach parku." at bounding box center [754, 217] width 206 height 187
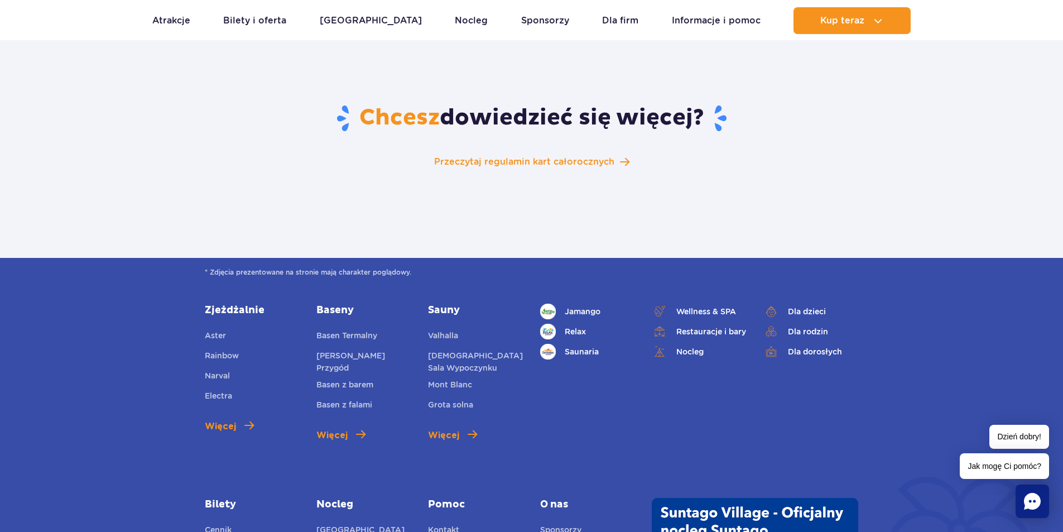
scroll to position [0, 0]
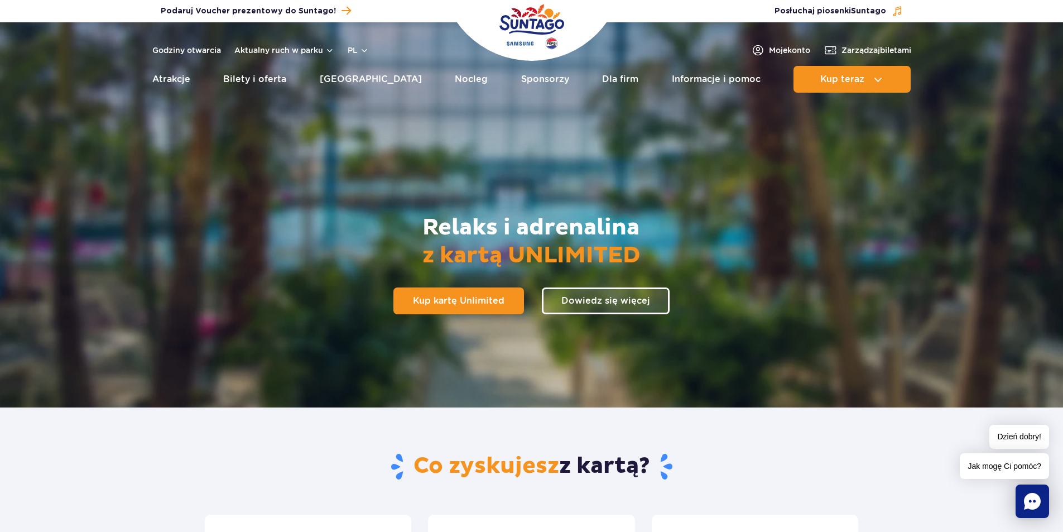
drag, startPoint x: 189, startPoint y: 367, endPoint x: 178, endPoint y: 113, distance: 254.0
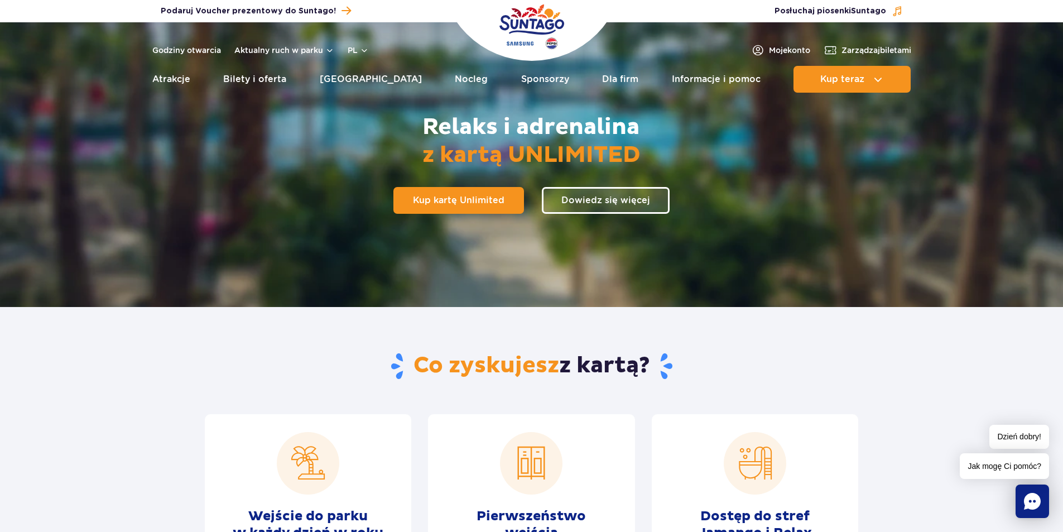
scroll to position [279, 0]
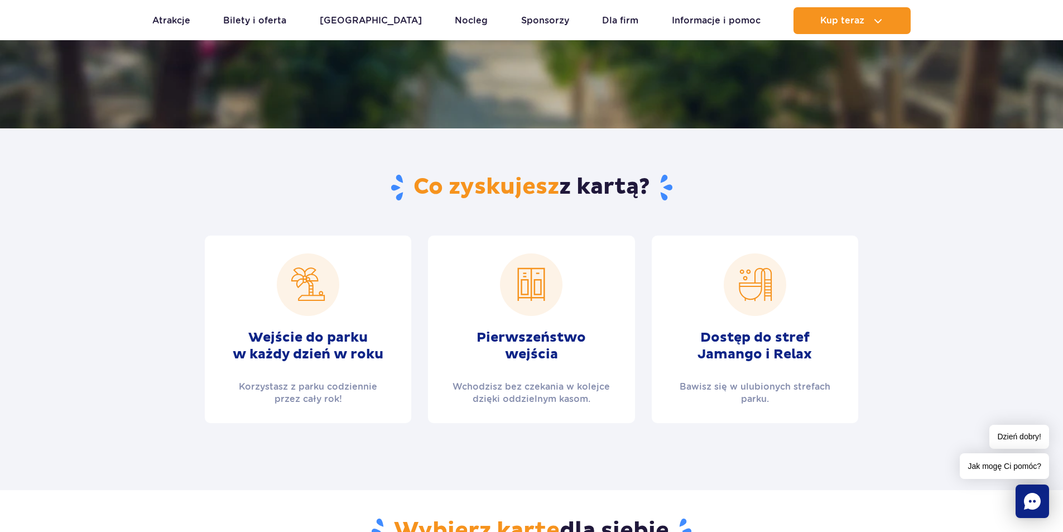
drag, startPoint x: 484, startPoint y: -39, endPoint x: 393, endPoint y: 104, distance: 169.3
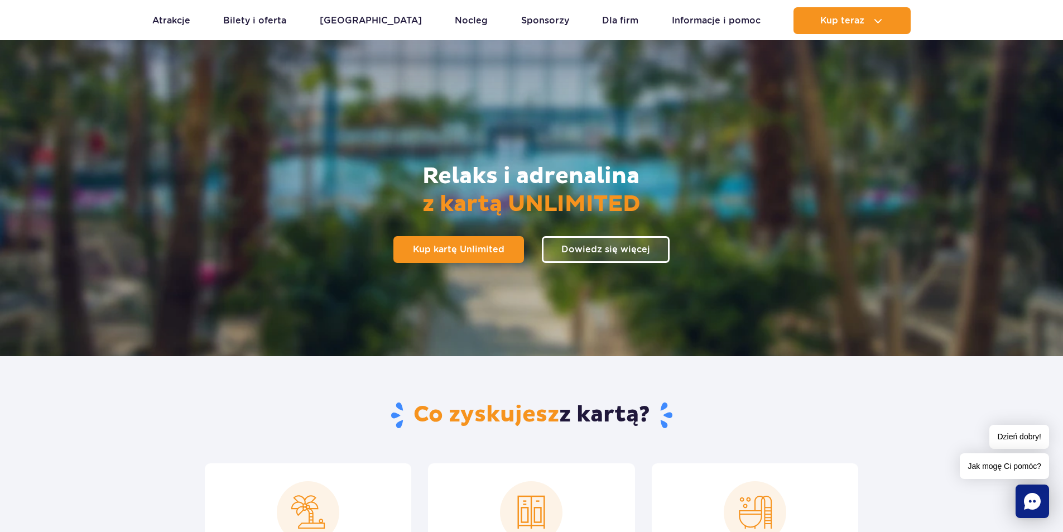
scroll to position [0, 0]
